Goal: Task Accomplishment & Management: Use online tool/utility

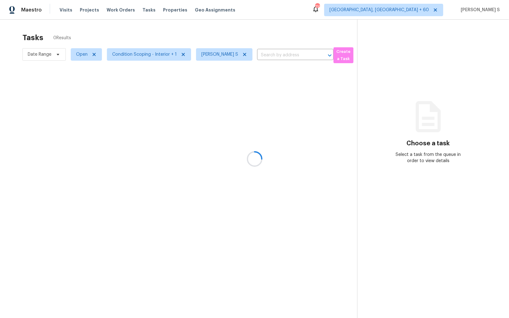
click at [244, 52] on div at bounding box center [254, 159] width 509 height 318
click at [243, 54] on div at bounding box center [254, 159] width 509 height 318
click at [243, 54] on icon at bounding box center [244, 54] width 3 height 3
